Goal: Task Accomplishment & Management: Use online tool/utility

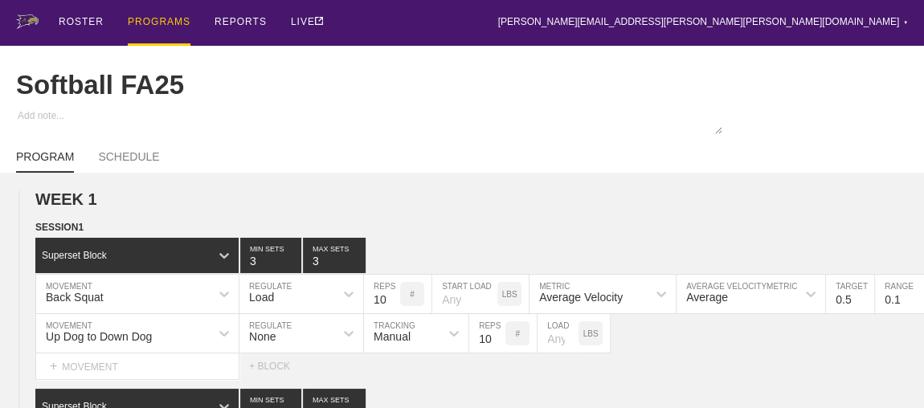
click at [162, 18] on div "PROGRAMS" at bounding box center [159, 23] width 63 height 46
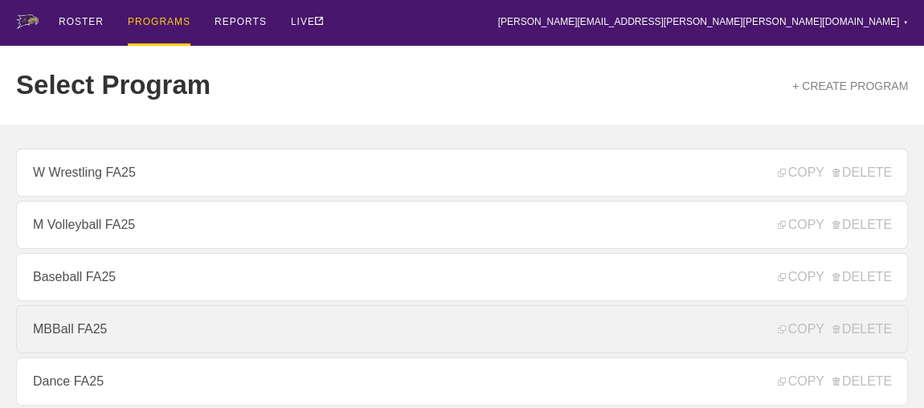
click at [85, 340] on link "MBBall FA25" at bounding box center [462, 329] width 892 height 48
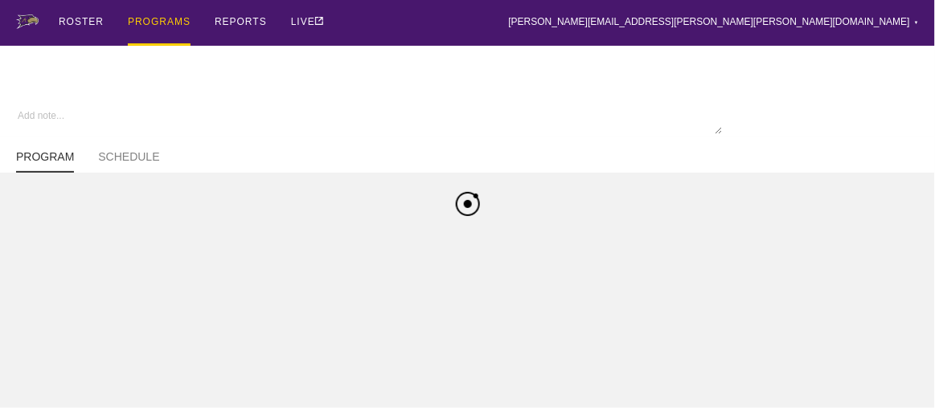
type textarea "x"
type input "MBBall FA25"
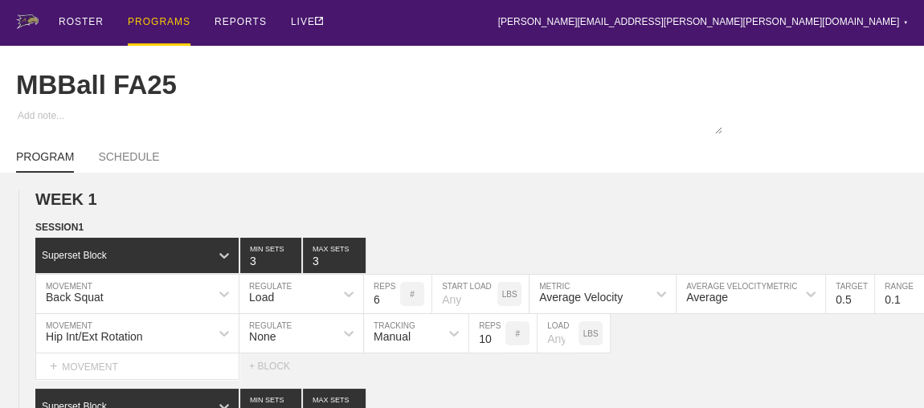
click at [158, 16] on div "PROGRAMS" at bounding box center [159, 23] width 63 height 46
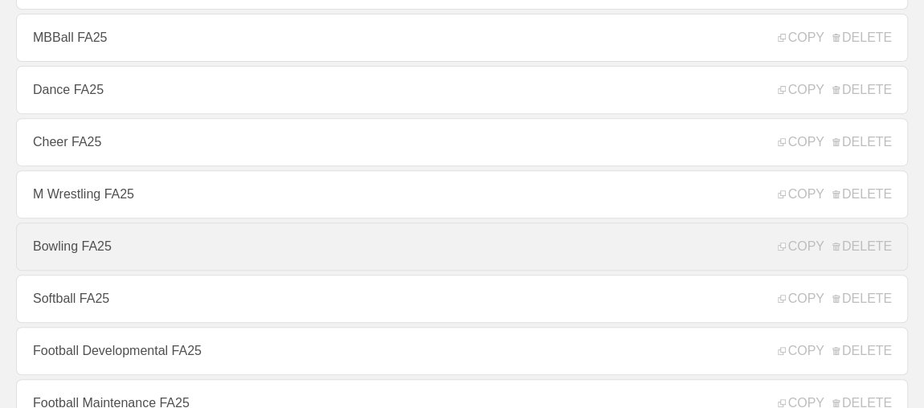
scroll to position [657, 0]
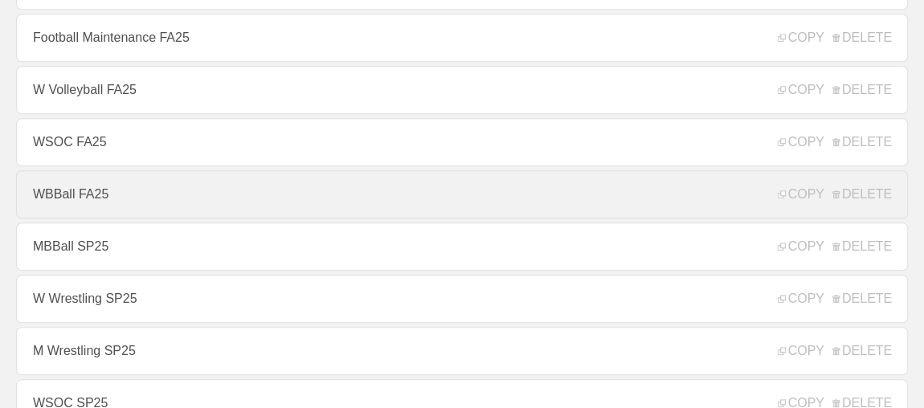
click at [73, 198] on link "WBBall FA25" at bounding box center [462, 194] width 892 height 48
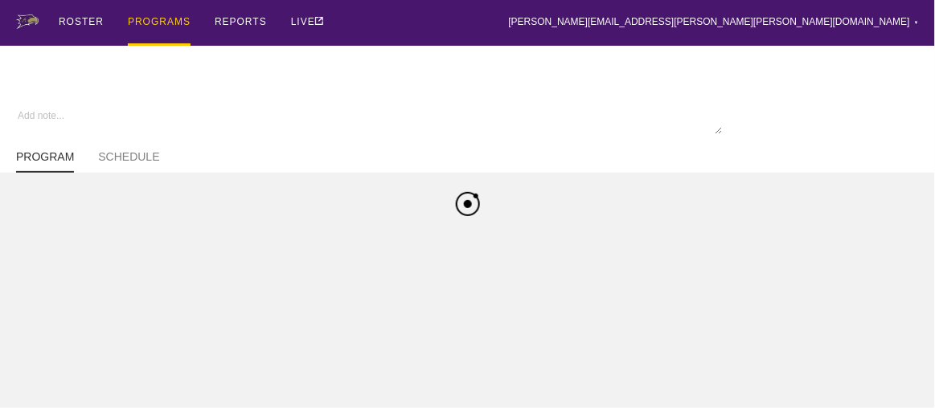
type textarea "x"
type input "WBBall FA25"
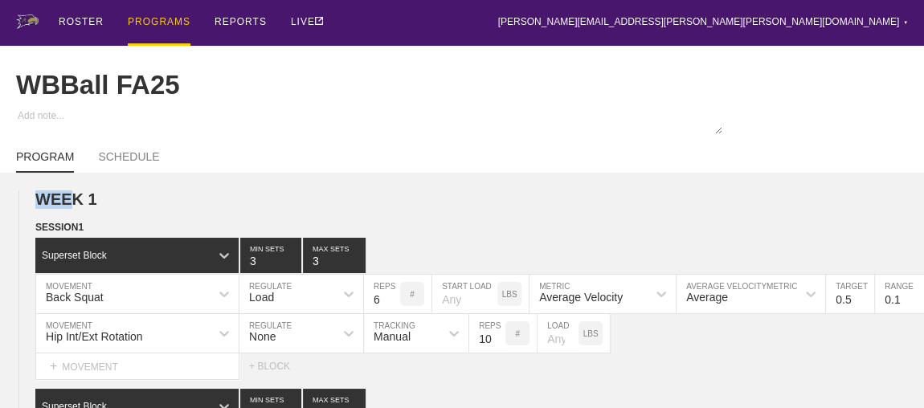
drag, startPoint x: 73, startPoint y: 198, endPoint x: 233, endPoint y: 177, distance: 161.3
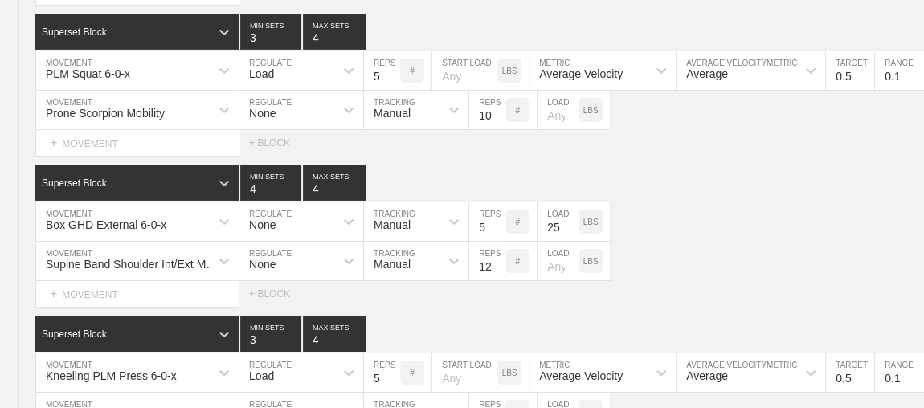
scroll to position [2848, 0]
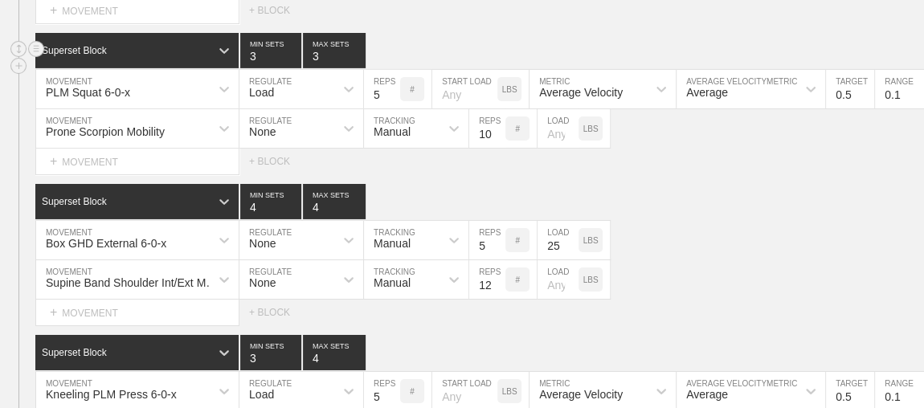
type input "3"
click at [356, 58] on input "3" at bounding box center [334, 50] width 63 height 35
type input "3"
click at [356, 209] on input "3" at bounding box center [334, 201] width 63 height 35
type input "3"
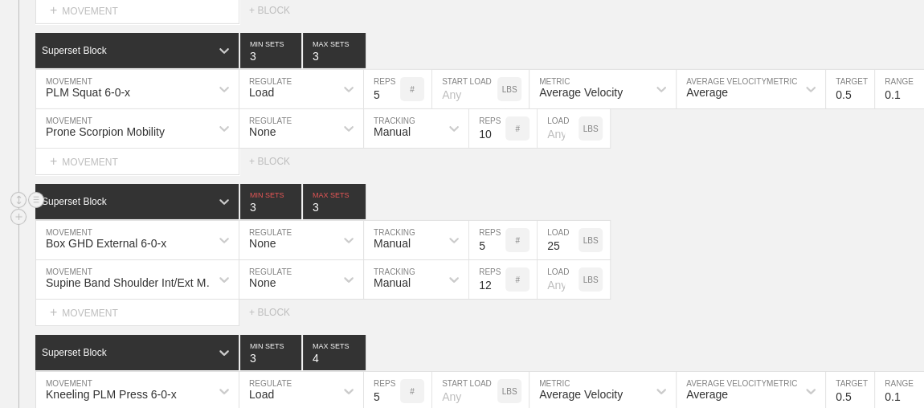
click at [293, 211] on input "3" at bounding box center [270, 201] width 61 height 35
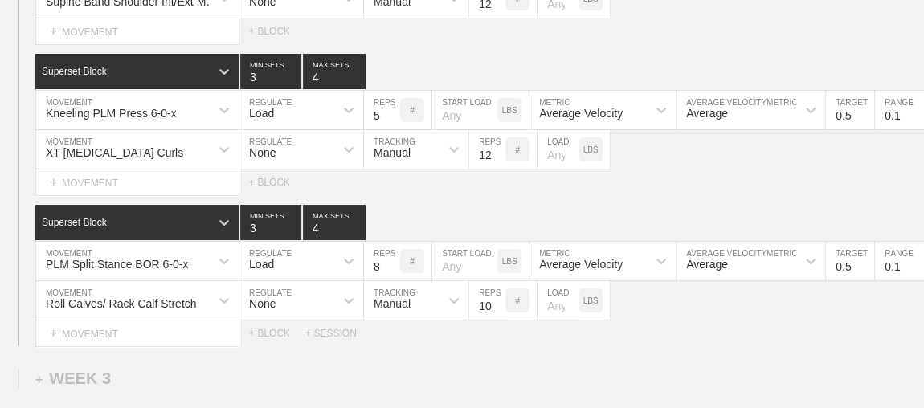
scroll to position [3139, 0]
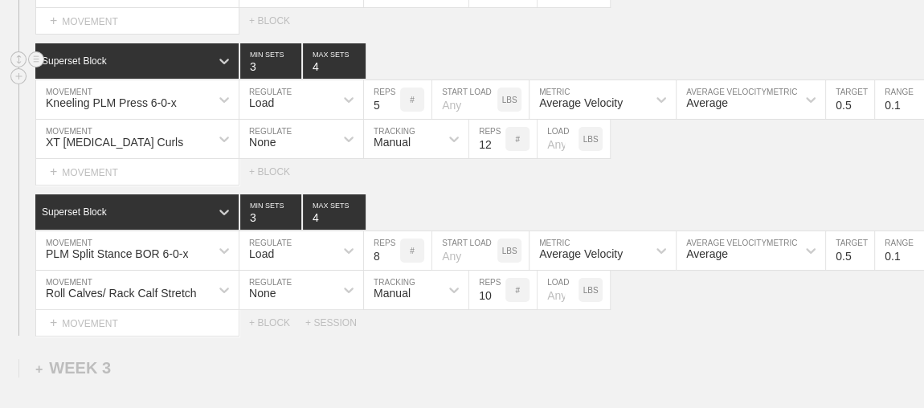
type input "3"
click at [358, 68] on input "3" at bounding box center [334, 60] width 63 height 35
type input "3"
click at [357, 218] on input "3" at bounding box center [334, 212] width 63 height 35
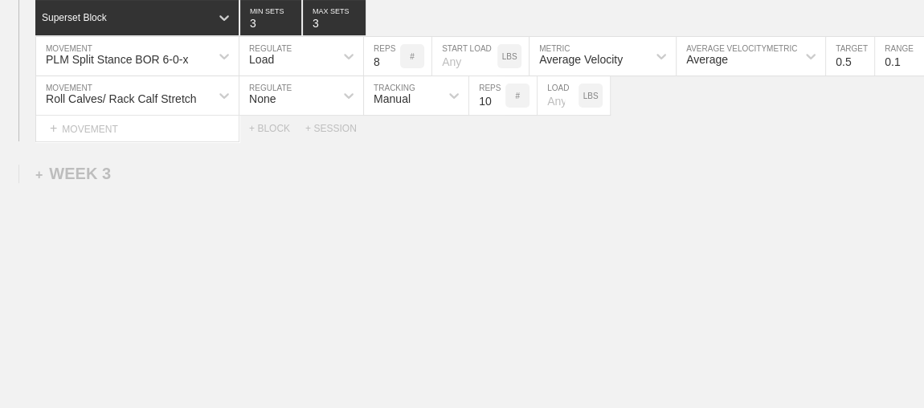
scroll to position [3359, 0]
